Goal: Task Accomplishment & Management: Complete application form

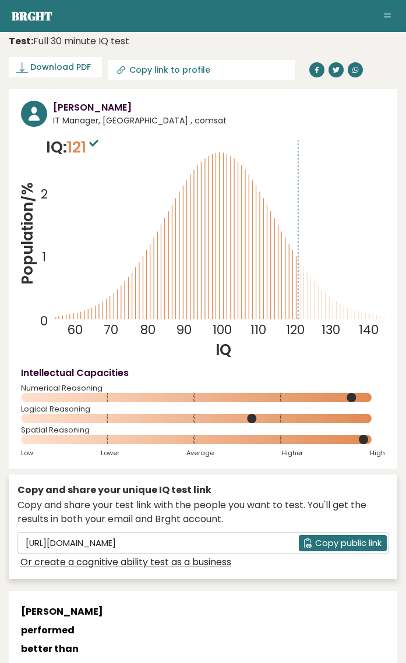
scroll to position [22, 0]
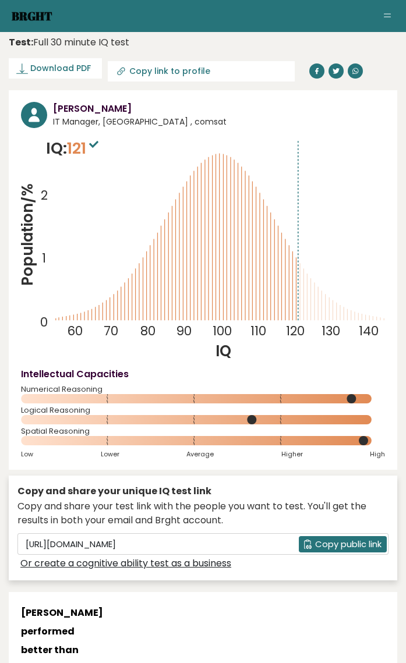
click at [32, 19] on link "Brght" at bounding box center [32, 16] width 41 height 16
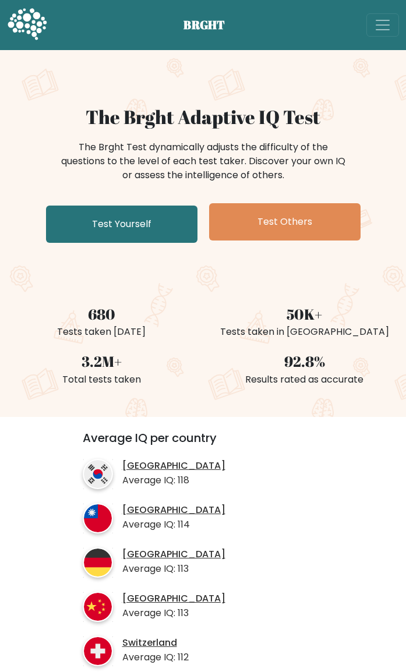
click at [98, 227] on link "Test Yourself" at bounding box center [121, 224] width 151 height 37
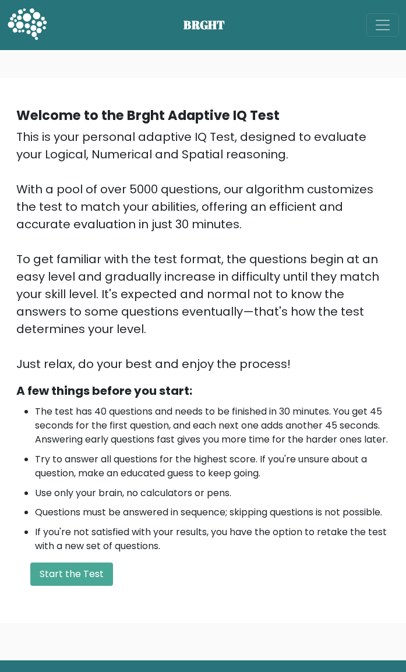
click at [80, 586] on button "Start the Test" at bounding box center [71, 574] width 83 height 23
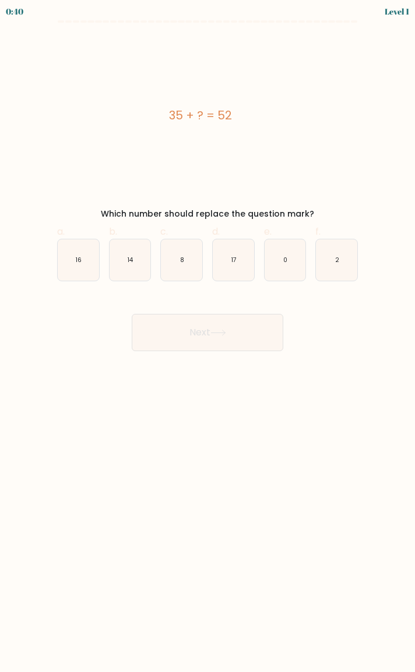
click at [238, 267] on icon "17" at bounding box center [233, 259] width 41 height 41
click at [208, 336] on input "d. 17" at bounding box center [207, 340] width 1 height 8
radio input "true"
click at [225, 331] on icon at bounding box center [218, 333] width 16 height 6
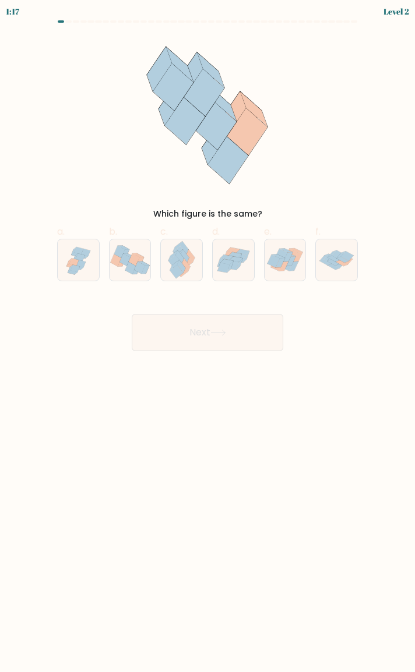
click at [238, 269] on icon at bounding box center [233, 260] width 41 height 36
click at [208, 336] on input "d." at bounding box center [207, 340] width 1 height 8
radio input "true"
click at [229, 334] on button "Next" at bounding box center [207, 332] width 151 height 37
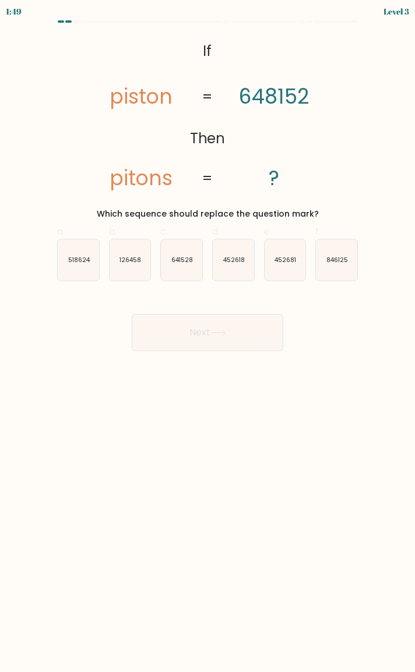
click at [185, 268] on icon "641528" at bounding box center [181, 259] width 41 height 41
click at [207, 336] on input "c. 641528" at bounding box center [207, 340] width 1 height 8
radio input "true"
click at [196, 332] on button "Next" at bounding box center [207, 332] width 151 height 37
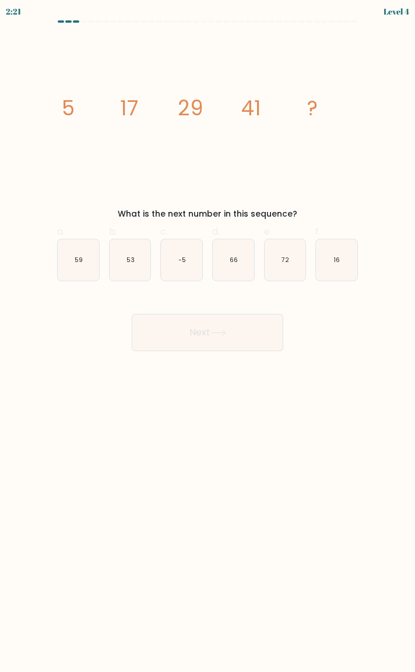
click at [135, 258] on icon "53" at bounding box center [129, 259] width 41 height 41
click at [207, 336] on input "b. 53" at bounding box center [207, 340] width 1 height 8
radio input "true"
click at [188, 335] on button "Next" at bounding box center [207, 332] width 151 height 37
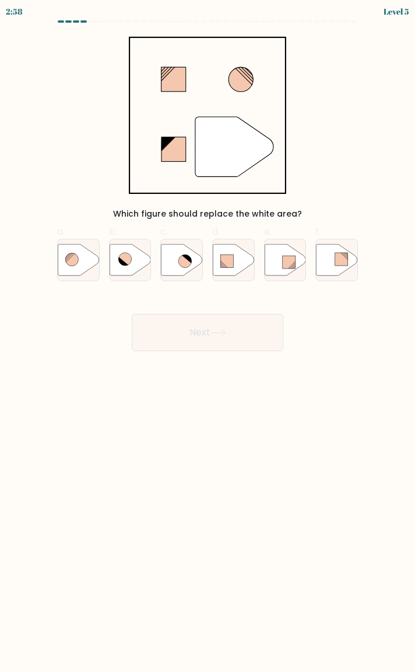
click at [176, 259] on icon at bounding box center [181, 259] width 41 height 31
click at [207, 336] on input "c." at bounding box center [207, 340] width 1 height 8
radio input "true"
click at [182, 327] on button "Next" at bounding box center [207, 332] width 151 height 37
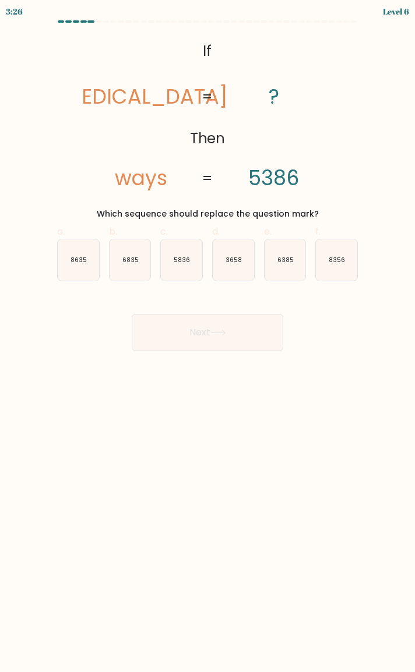
click at [332, 270] on icon "8356" at bounding box center [336, 259] width 41 height 41
click at [208, 336] on input "f. 8356" at bounding box center [207, 340] width 1 height 8
radio input "true"
click at [225, 333] on icon at bounding box center [218, 332] width 14 height 5
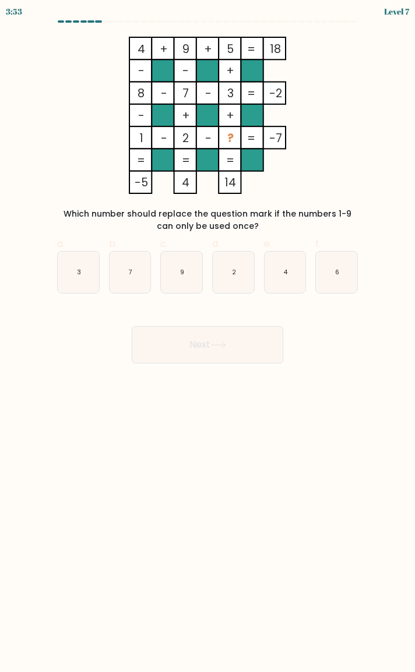
click at [337, 273] on text "6" at bounding box center [337, 272] width 4 height 9
click at [208, 336] on input "f. 6" at bounding box center [207, 340] width 1 height 8
radio input "true"
click at [253, 338] on button "Next" at bounding box center [207, 344] width 151 height 37
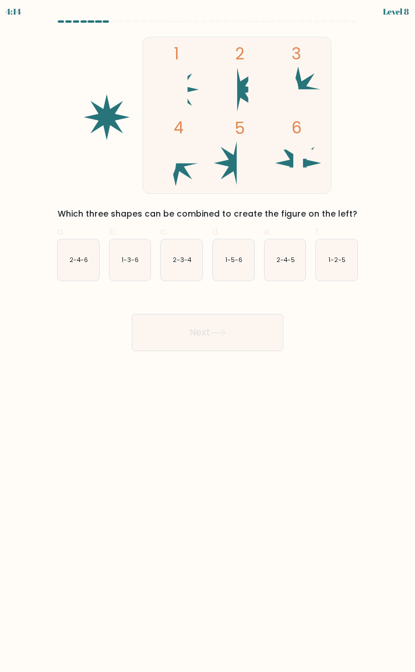
click at [338, 261] on text "1-2-5" at bounding box center [336, 260] width 17 height 9
click at [208, 336] on input "f. 1-2-5" at bounding box center [207, 340] width 1 height 8
radio input "true"
click at [235, 331] on button "Next" at bounding box center [207, 332] width 151 height 37
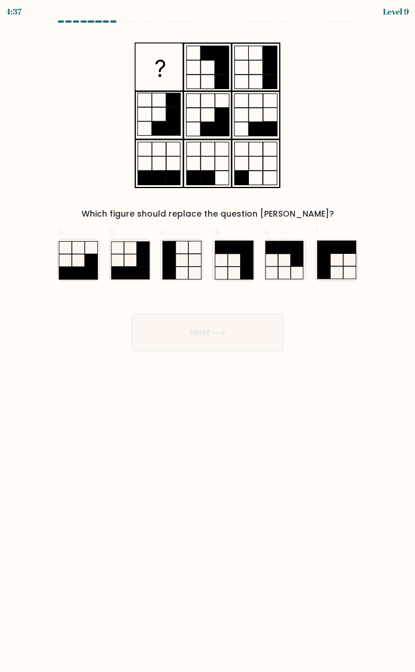
click at [234, 264] on icon at bounding box center [233, 259] width 41 height 41
click at [208, 336] on input "d." at bounding box center [207, 340] width 1 height 8
radio input "true"
click at [211, 332] on button "Next" at bounding box center [207, 332] width 151 height 37
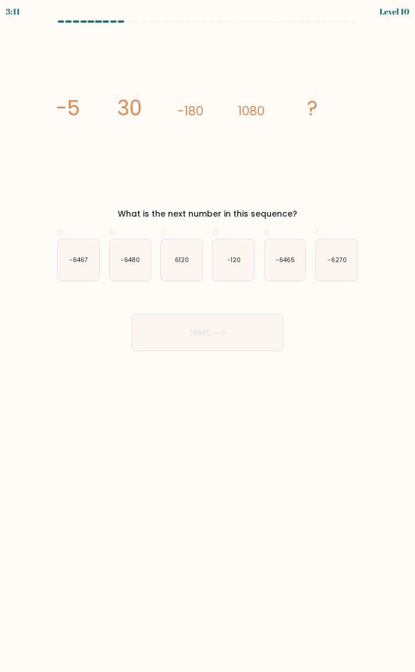
click at [118, 265] on icon "-6480" at bounding box center [129, 259] width 41 height 41
click at [207, 336] on input "b. -6480" at bounding box center [207, 340] width 1 height 8
radio input "true"
click at [177, 330] on button "Next" at bounding box center [207, 332] width 151 height 37
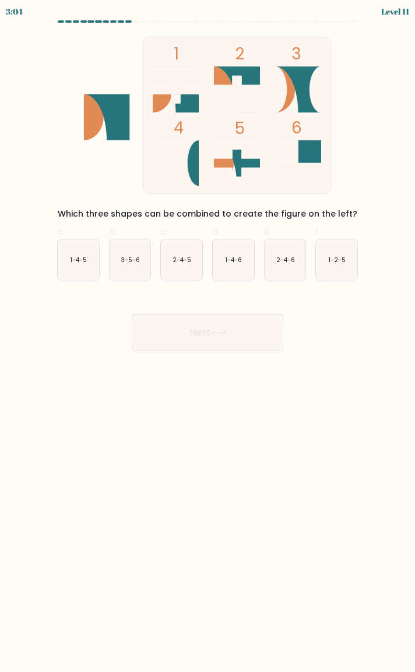
click at [337, 261] on text "1-2-5" at bounding box center [336, 260] width 17 height 9
click at [208, 336] on input "f. 1-2-5" at bounding box center [207, 340] width 1 height 8
radio input "true"
click at [240, 329] on button "Next" at bounding box center [207, 332] width 151 height 37
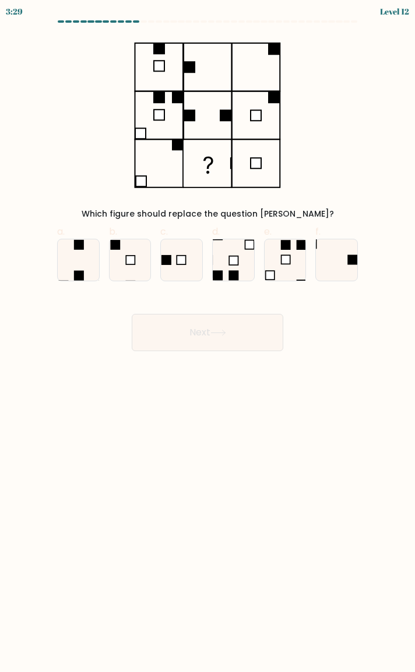
click at [334, 259] on icon at bounding box center [336, 259] width 41 height 41
click at [208, 336] on input "f." at bounding box center [207, 340] width 1 height 8
radio input "true"
click at [235, 335] on button "Next" at bounding box center [207, 332] width 151 height 37
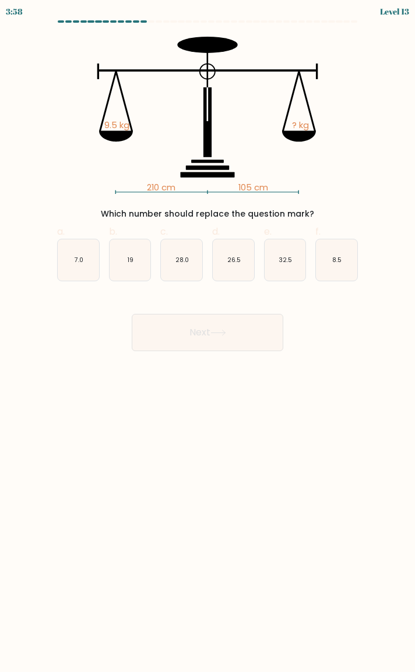
click at [116, 274] on icon "19" at bounding box center [129, 259] width 41 height 41
click at [207, 336] on input "b. 19" at bounding box center [207, 340] width 1 height 8
radio input "true"
click at [181, 330] on button "Next" at bounding box center [207, 332] width 151 height 37
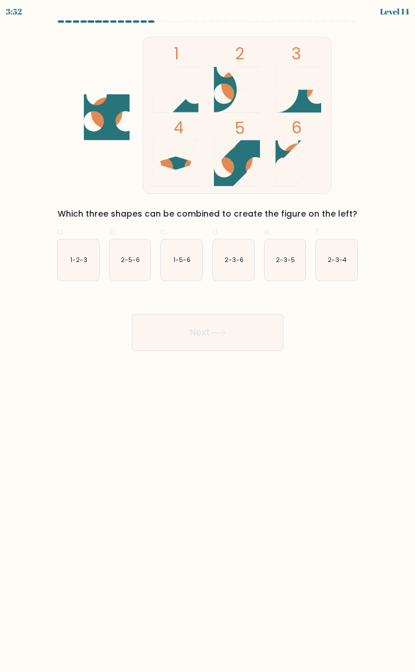
click at [191, 265] on icon "1-5-6" at bounding box center [181, 259] width 41 height 41
click at [207, 336] on input "c. 1-5-6" at bounding box center [207, 340] width 1 height 8
radio input "true"
click at [188, 326] on button "Next" at bounding box center [207, 332] width 151 height 37
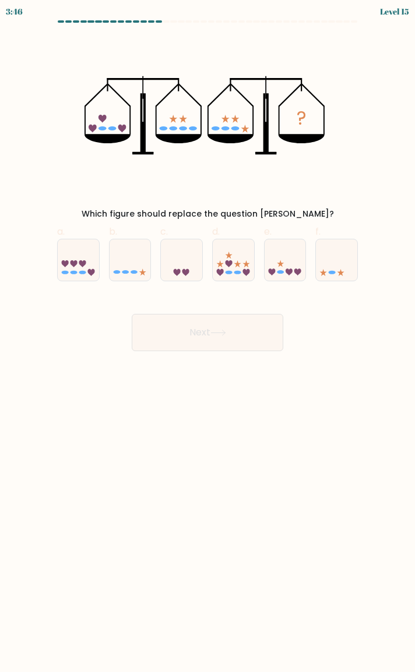
click at [288, 273] on icon at bounding box center [288, 272] width 7 height 7
click at [208, 336] on input "e." at bounding box center [207, 340] width 1 height 8
radio input "true"
click at [244, 341] on button "Next" at bounding box center [207, 332] width 151 height 37
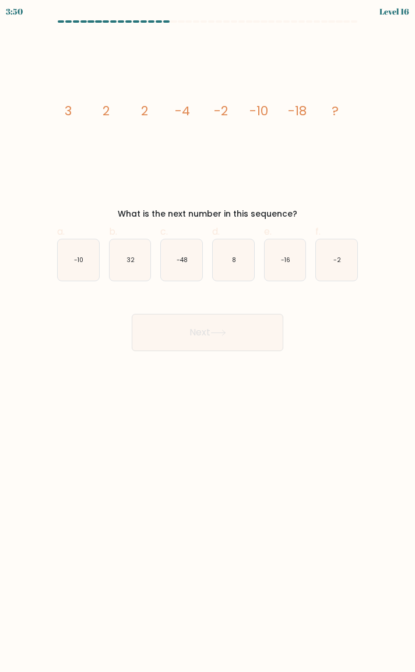
click at [286, 266] on icon "-16" at bounding box center [284, 259] width 41 height 41
click at [208, 336] on input "e. -16" at bounding box center [207, 340] width 1 height 8
radio input "true"
click at [254, 342] on button "Next" at bounding box center [207, 332] width 151 height 37
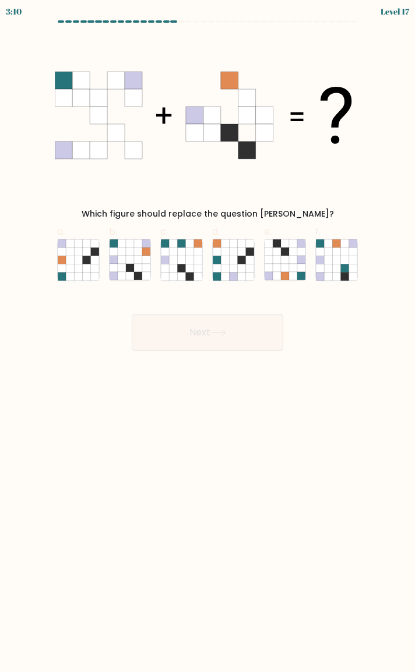
click at [128, 268] on icon at bounding box center [130, 268] width 8 height 8
click at [207, 336] on input "b." at bounding box center [207, 340] width 1 height 8
radio input "true"
click at [191, 333] on button "Next" at bounding box center [207, 332] width 151 height 37
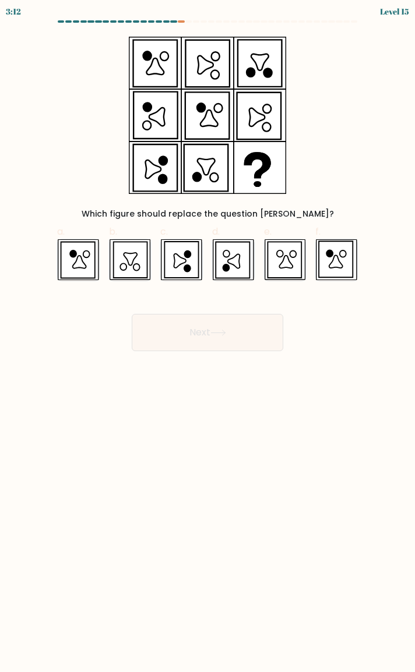
click at [230, 269] on icon at bounding box center [232, 260] width 34 height 36
click at [208, 336] on input "d." at bounding box center [207, 340] width 1 height 8
radio input "true"
click at [227, 341] on button "Next" at bounding box center [207, 332] width 151 height 37
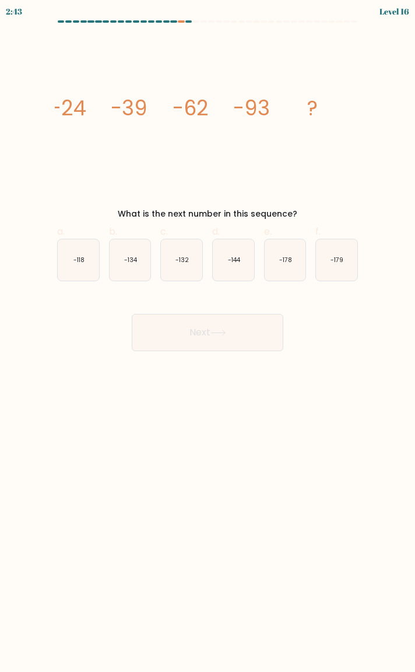
click at [338, 257] on text "-179" at bounding box center [336, 260] width 13 height 9
click at [208, 336] on input "f. -179" at bounding box center [207, 340] width 1 height 8
radio input "true"
click at [230, 330] on button "Next" at bounding box center [207, 332] width 151 height 37
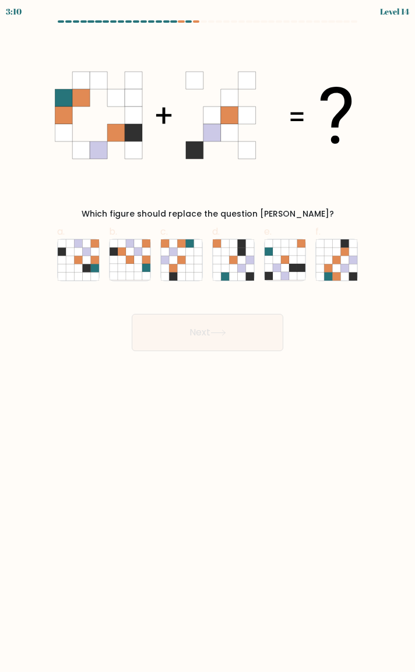
click at [338, 259] on icon at bounding box center [336, 260] width 8 height 8
click at [208, 336] on input "f." at bounding box center [207, 340] width 1 height 8
radio input "true"
click at [240, 338] on button "Next" at bounding box center [207, 332] width 151 height 37
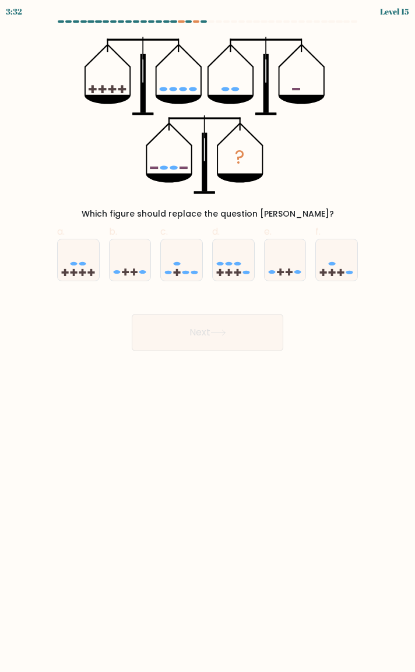
click at [81, 267] on icon at bounding box center [78, 260] width 41 height 34
click at [207, 336] on input "a." at bounding box center [207, 340] width 1 height 8
radio input "true"
click at [186, 339] on button "Next" at bounding box center [207, 332] width 151 height 37
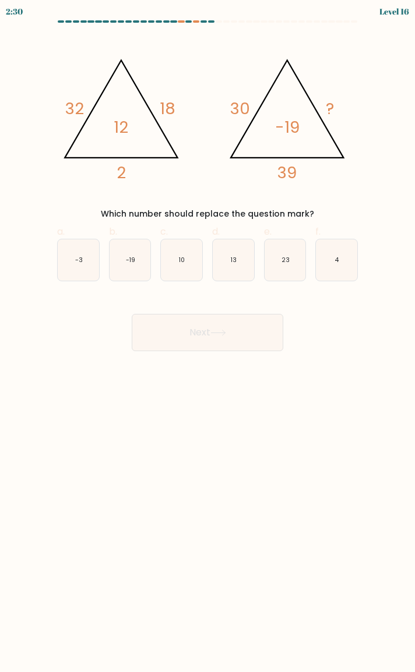
click at [74, 253] on icon "-3" at bounding box center [78, 259] width 41 height 41
click at [207, 336] on input "a. -3" at bounding box center [207, 340] width 1 height 8
radio input "true"
click at [221, 335] on icon at bounding box center [218, 333] width 16 height 6
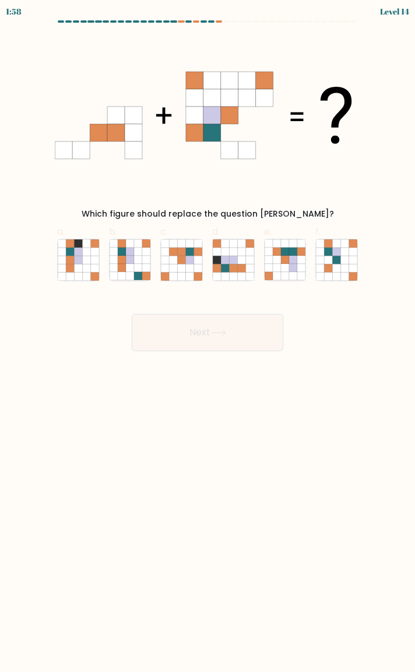
click at [186, 261] on icon at bounding box center [190, 260] width 8 height 8
click at [207, 336] on input "c." at bounding box center [207, 340] width 1 height 8
radio input "true"
click at [209, 332] on button "Next" at bounding box center [207, 332] width 151 height 37
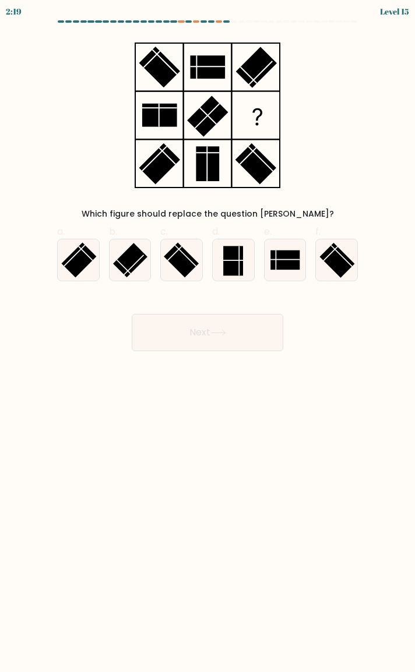
click at [251, 256] on icon at bounding box center [233, 259] width 41 height 41
click at [208, 336] on input "d." at bounding box center [207, 340] width 1 height 8
radio input "true"
click at [226, 328] on button "Next" at bounding box center [207, 332] width 151 height 37
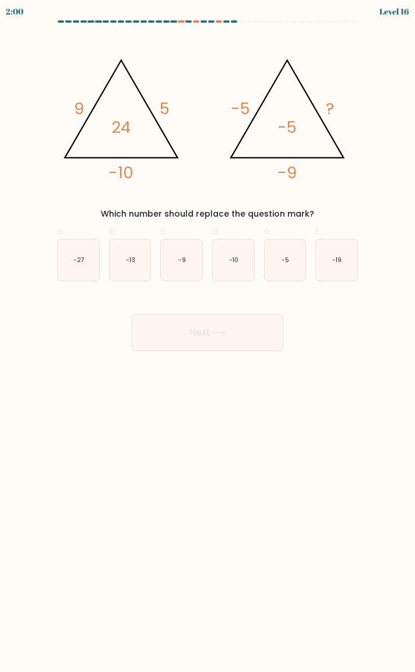
click at [131, 260] on text "-13" at bounding box center [130, 260] width 9 height 9
click at [207, 336] on input "b. -13" at bounding box center [207, 340] width 1 height 8
radio input "true"
click at [187, 336] on button "Next" at bounding box center [207, 332] width 151 height 37
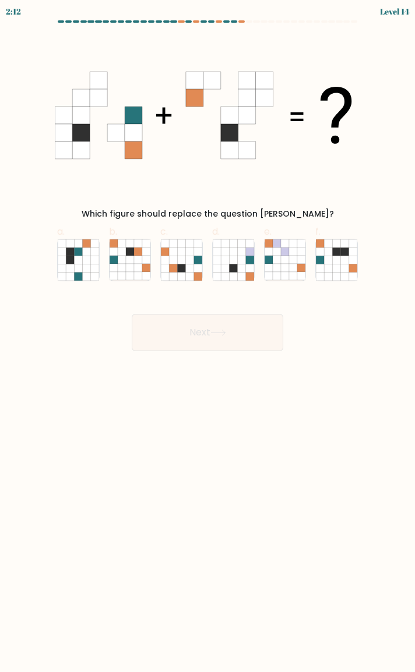
click at [237, 262] on icon at bounding box center [241, 260] width 8 height 8
click at [208, 336] on input "d." at bounding box center [207, 340] width 1 height 8
radio input "true"
click at [218, 340] on button "Next" at bounding box center [207, 332] width 151 height 37
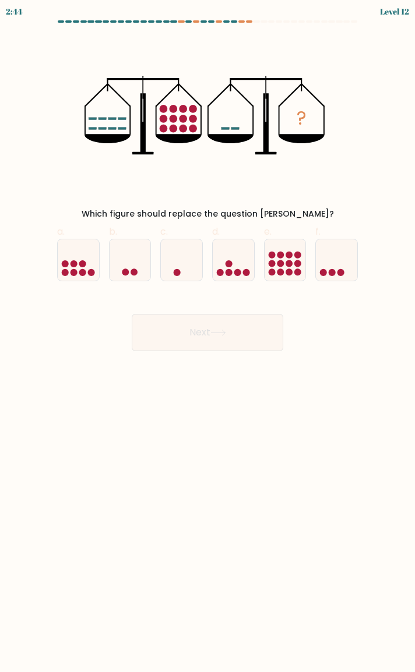
click at [330, 268] on icon at bounding box center [336, 260] width 41 height 34
click at [208, 336] on input "f." at bounding box center [207, 340] width 1 height 8
radio input "true"
click at [224, 337] on button "Next" at bounding box center [207, 332] width 151 height 37
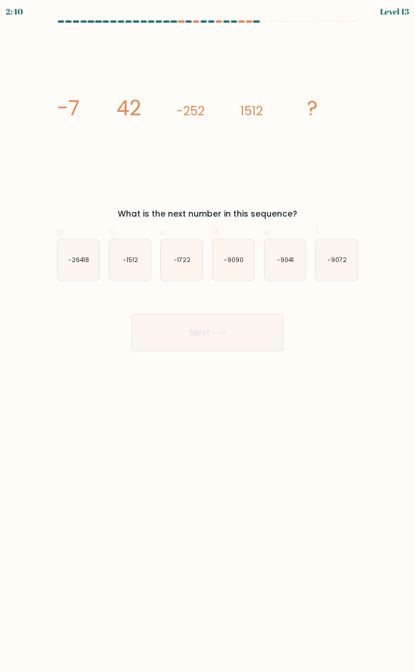
click at [287, 256] on text "-9041" at bounding box center [285, 260] width 17 height 9
click at [208, 336] on input "e. -9041" at bounding box center [207, 340] width 1 height 8
radio input "true"
click at [246, 332] on button "Next" at bounding box center [207, 332] width 151 height 37
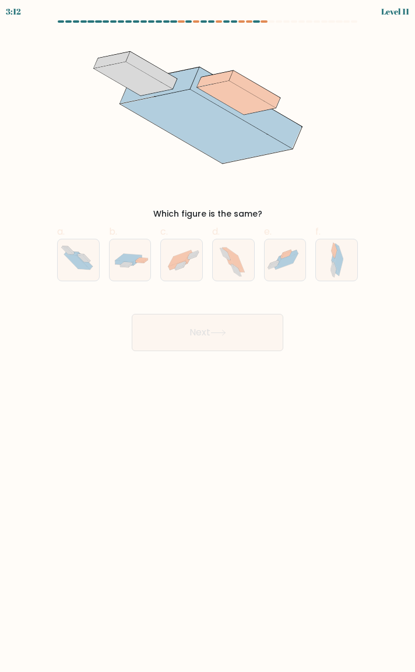
click at [285, 252] on icon at bounding box center [286, 252] width 9 height 5
click at [208, 336] on input "e." at bounding box center [207, 340] width 1 height 8
radio input "true"
click at [235, 329] on button "Next" at bounding box center [207, 332] width 151 height 37
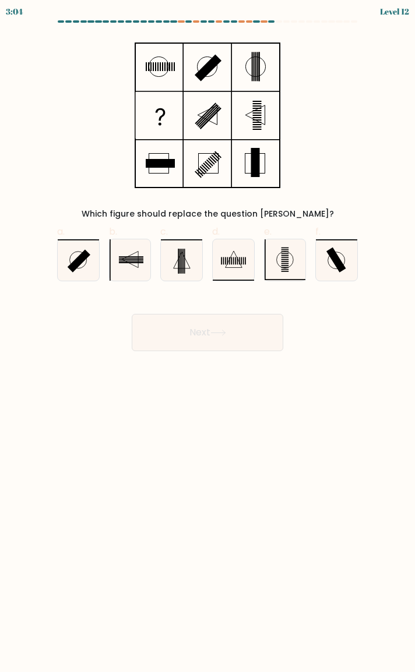
click at [132, 265] on icon at bounding box center [129, 259] width 41 height 41
click at [207, 336] on input "b." at bounding box center [207, 340] width 1 height 8
radio input "true"
click at [194, 334] on button "Next" at bounding box center [207, 332] width 151 height 37
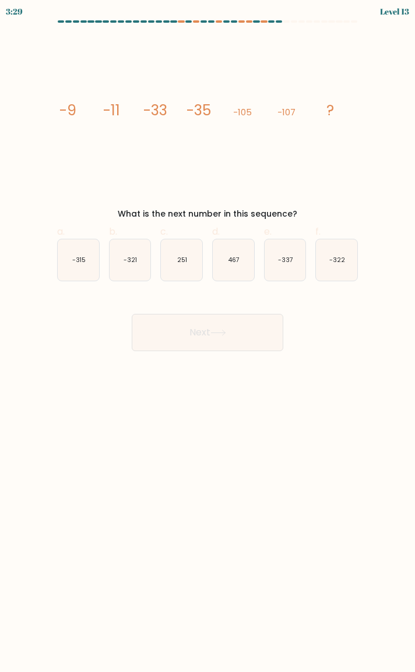
click at [128, 264] on icon "-321" at bounding box center [129, 259] width 41 height 41
click at [207, 336] on input "b. -321" at bounding box center [207, 340] width 1 height 8
radio input "true"
click at [192, 332] on button "Next" at bounding box center [207, 332] width 151 height 37
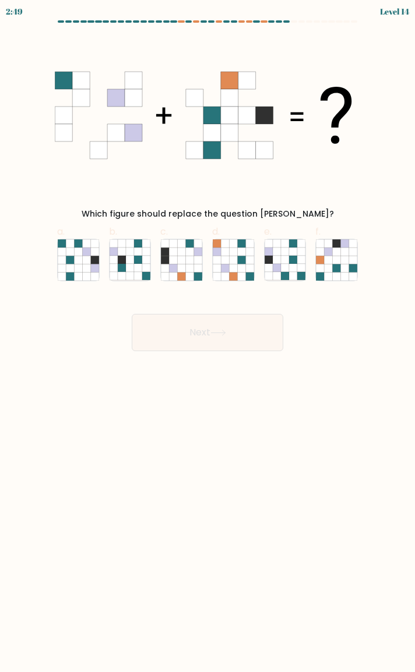
click at [338, 261] on icon at bounding box center [336, 260] width 8 height 8
click at [208, 336] on input "f." at bounding box center [207, 340] width 1 height 8
radio input "true"
click at [240, 337] on button "Next" at bounding box center [207, 332] width 151 height 37
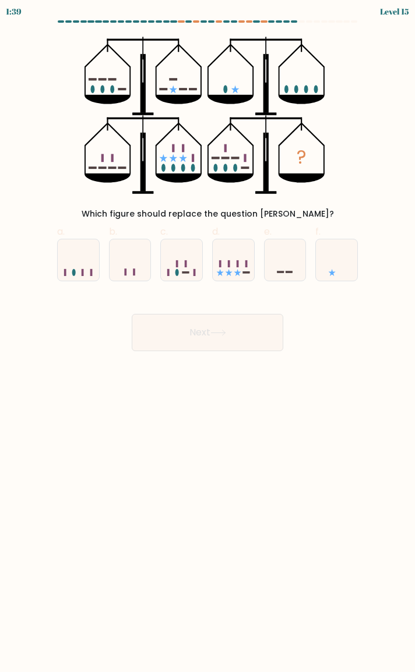
click at [235, 275] on icon at bounding box center [237, 272] width 7 height 7
click at [208, 336] on input "d." at bounding box center [207, 340] width 1 height 8
radio input "true"
click at [237, 339] on button "Next" at bounding box center [207, 332] width 151 height 37
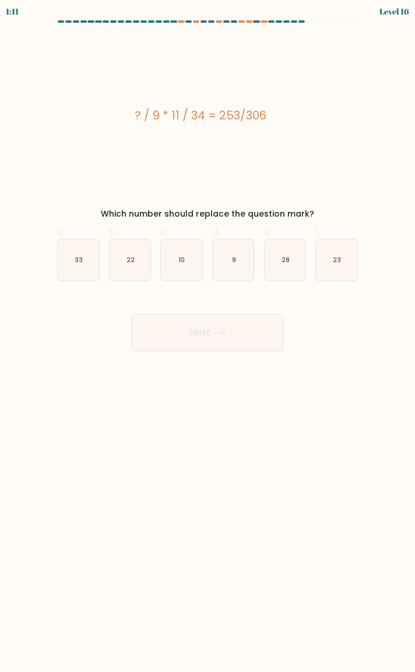
click at [338, 263] on text "23" at bounding box center [336, 260] width 8 height 9
click at [208, 336] on input "f. 23" at bounding box center [207, 340] width 1 height 8
radio input "true"
click at [243, 325] on button "Next" at bounding box center [207, 332] width 151 height 37
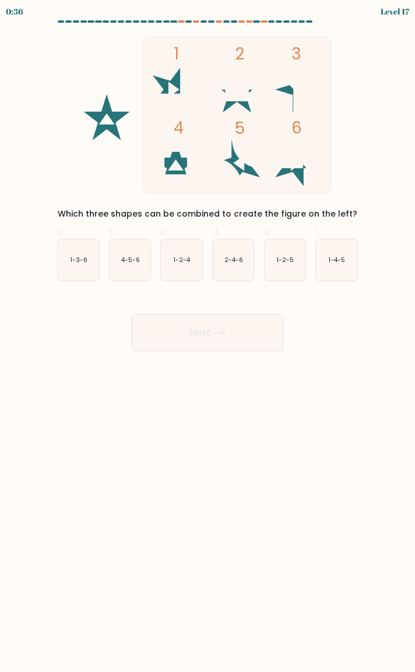
click at [244, 265] on icon "2-4-6" at bounding box center [233, 259] width 41 height 41
click at [208, 336] on input "d. 2-4-6" at bounding box center [207, 340] width 1 height 8
radio input "true"
click at [233, 343] on button "Next" at bounding box center [207, 332] width 151 height 37
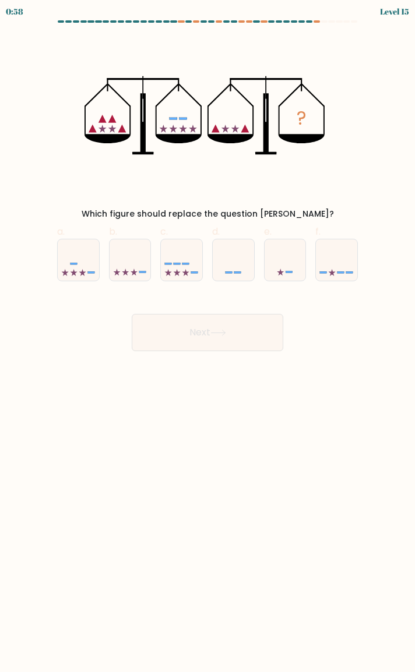
click at [331, 272] on icon at bounding box center [331, 272] width 7 height 7
click at [208, 336] on input "f." at bounding box center [207, 340] width 1 height 8
radio input "true"
click at [116, 272] on icon at bounding box center [116, 272] width 7 height 7
click at [207, 336] on input "b." at bounding box center [207, 340] width 1 height 8
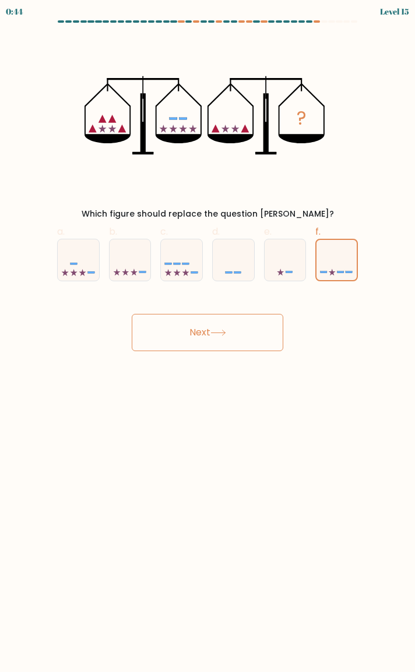
radio input "true"
click at [202, 331] on button "Next" at bounding box center [207, 332] width 151 height 37
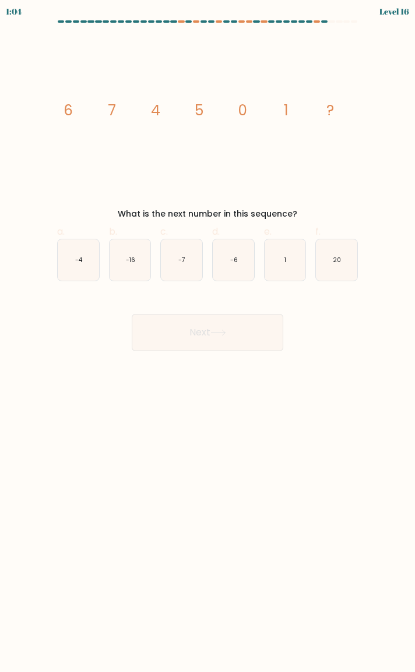
click at [200, 252] on icon "-7" at bounding box center [181, 259] width 41 height 41
click at [207, 336] on input "c. -7" at bounding box center [207, 340] width 1 height 8
radio input "true"
click at [268, 339] on button "Next" at bounding box center [207, 332] width 151 height 37
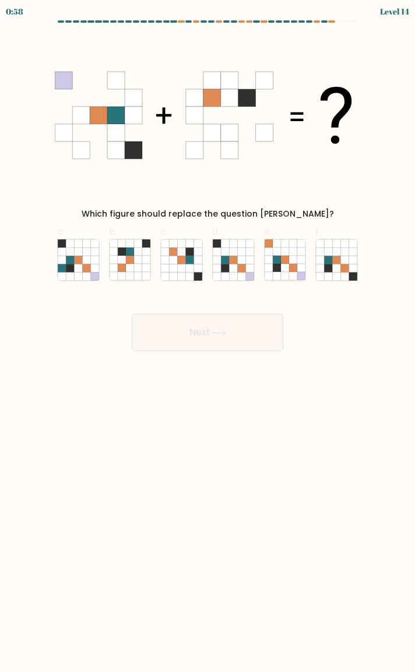
click at [235, 270] on icon at bounding box center [233, 268] width 8 height 8
click at [208, 336] on input "d." at bounding box center [207, 340] width 1 height 8
radio input "true"
click at [224, 341] on button "Next" at bounding box center [207, 332] width 151 height 37
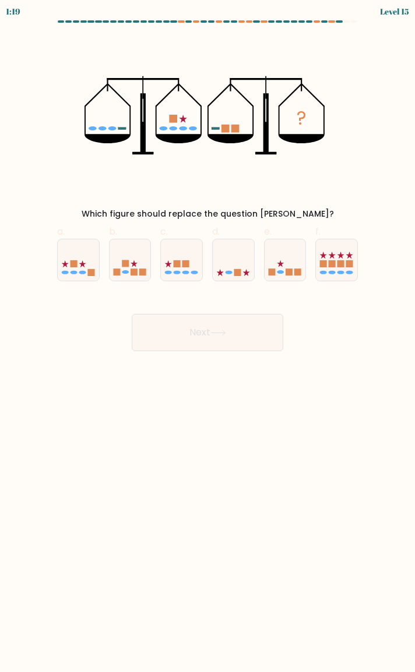
click at [286, 260] on icon at bounding box center [284, 260] width 41 height 34
click at [208, 336] on input "e." at bounding box center [207, 340] width 1 height 8
radio input "true"
click at [252, 332] on button "Next" at bounding box center [207, 332] width 151 height 37
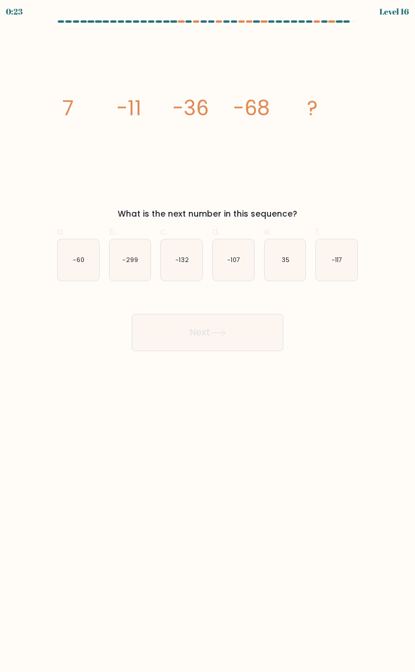
click at [343, 260] on icon "-117" at bounding box center [336, 259] width 41 height 41
click at [208, 336] on input "f. -117" at bounding box center [207, 340] width 1 height 8
radio input "true"
click at [245, 334] on button "Next" at bounding box center [207, 332] width 151 height 37
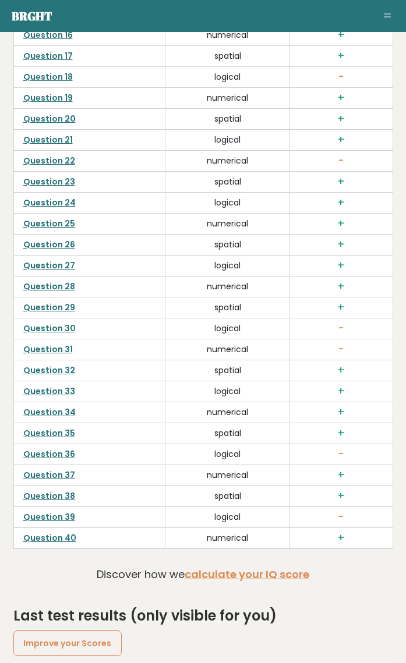
scroll to position [3579, 0]
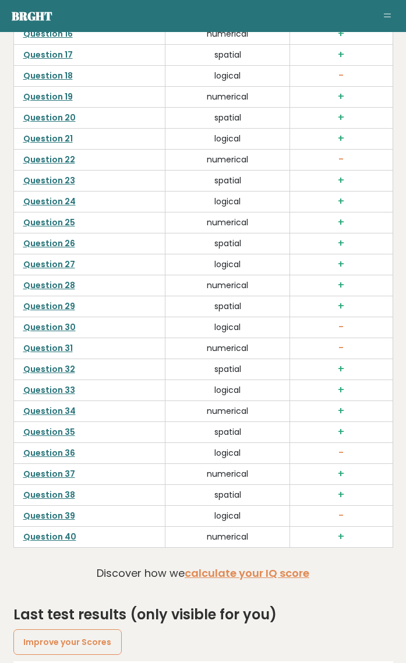
click at [46, 543] on link "Question 40" at bounding box center [49, 537] width 53 height 12
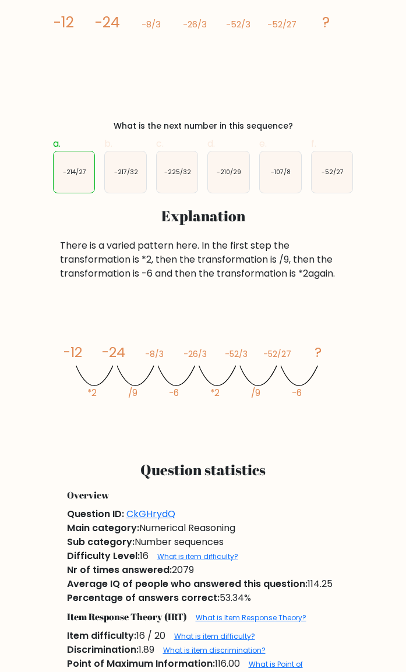
scroll to position [217, 0]
